Goal: Navigation & Orientation: Understand site structure

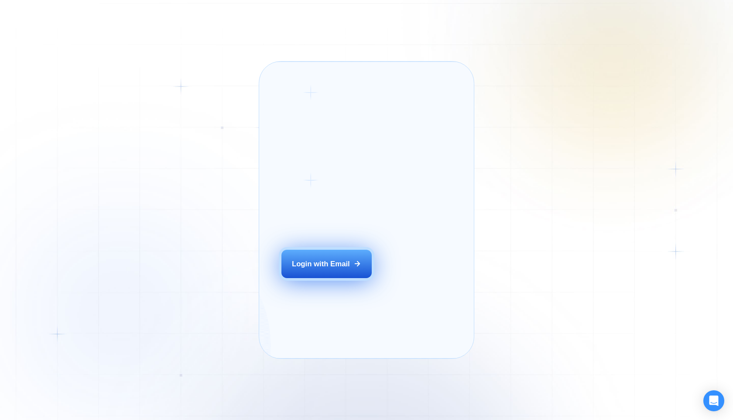
click at [316, 278] on button "Login with Email" at bounding box center [326, 264] width 91 height 28
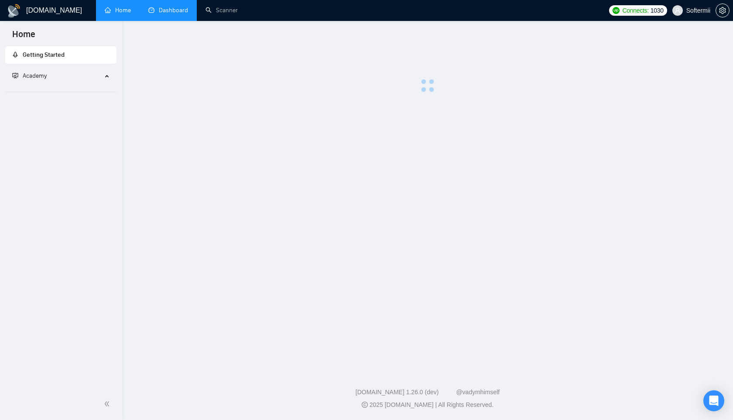
click at [178, 14] on link "Dashboard" at bounding box center [168, 10] width 40 height 7
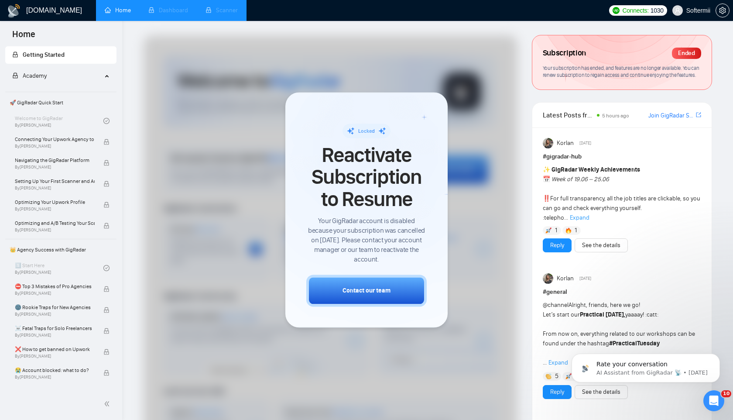
click at [223, 12] on li "Scanner" at bounding box center [222, 10] width 50 height 21
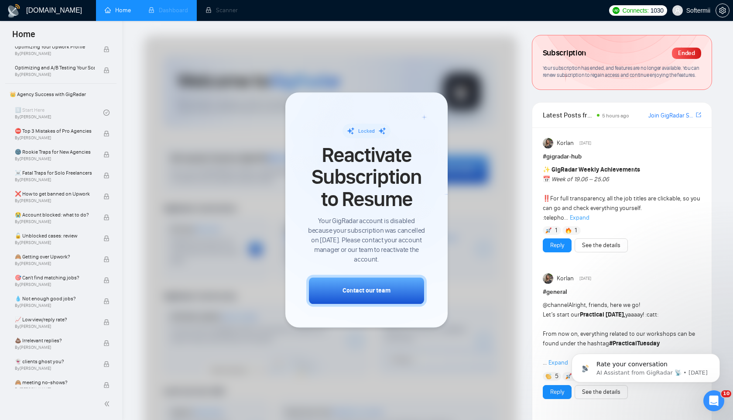
scroll to position [204, 0]
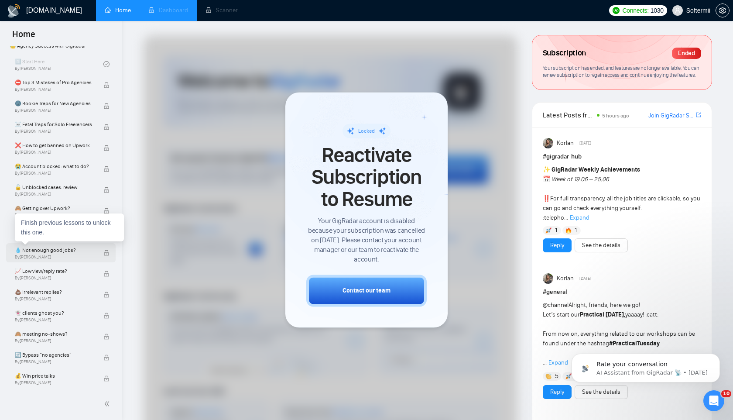
click at [49, 250] on span "💧 Not enough good jobs?" at bounding box center [55, 250] width 80 height 9
click at [157, 8] on li "Dashboard" at bounding box center [168, 10] width 57 height 21
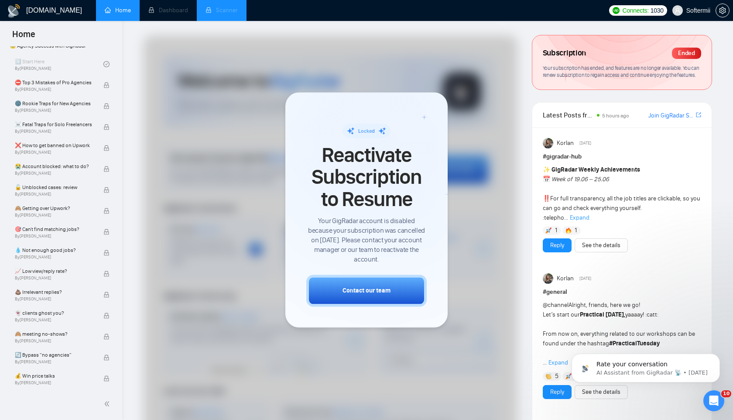
click at [234, 5] on li "Scanner" at bounding box center [222, 10] width 50 height 21
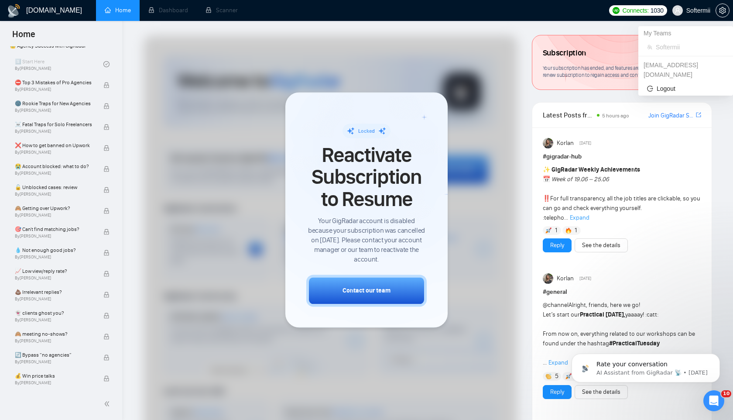
click at [692, 10] on span "Softermii" at bounding box center [698, 10] width 24 height 0
